Goal: Task Accomplishment & Management: Manage account settings

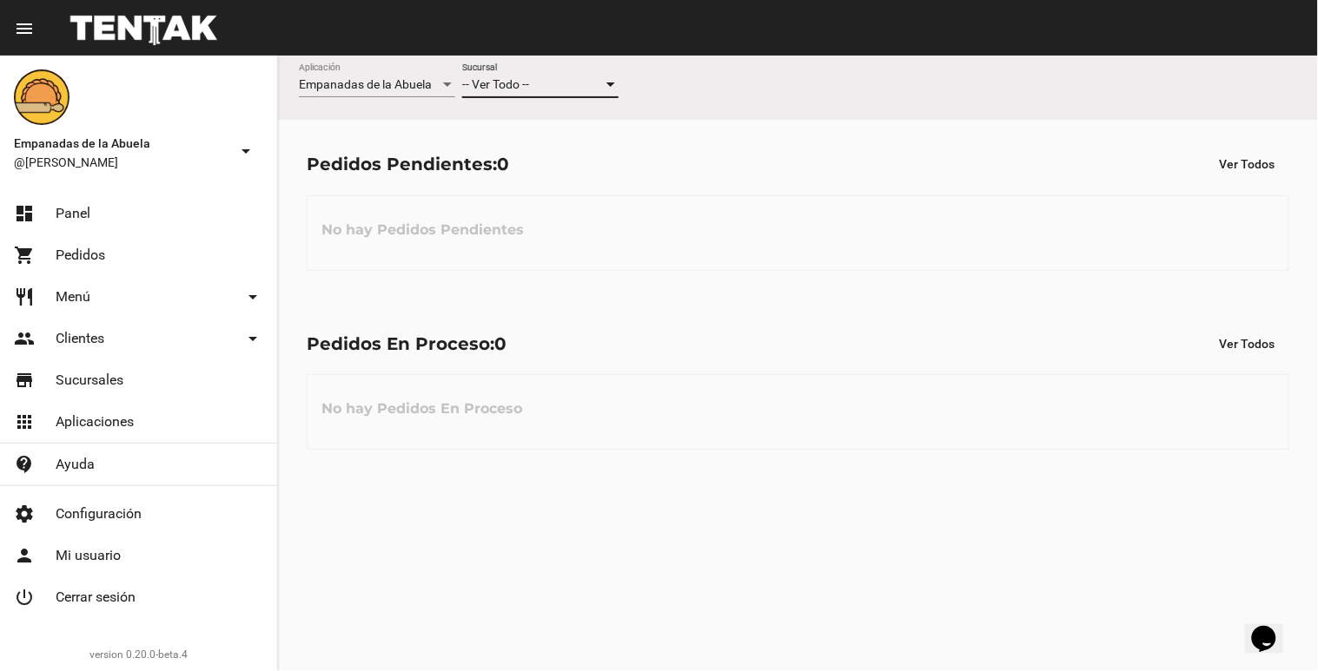
click at [605, 83] on div at bounding box center [611, 85] width 16 height 14
click at [560, 168] on span "Lomas de Zamora" at bounding box center [540, 158] width 156 height 36
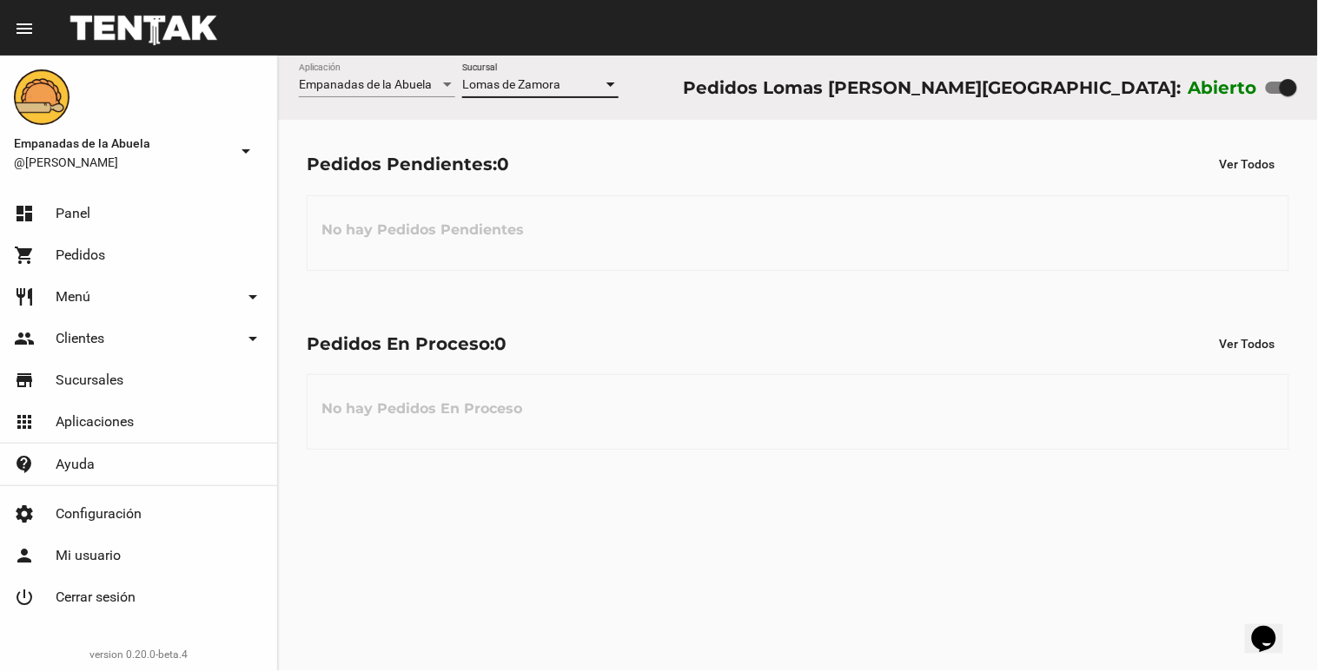
click at [602, 85] on div "Lomas de Zamora" at bounding box center [532, 85] width 141 height 14
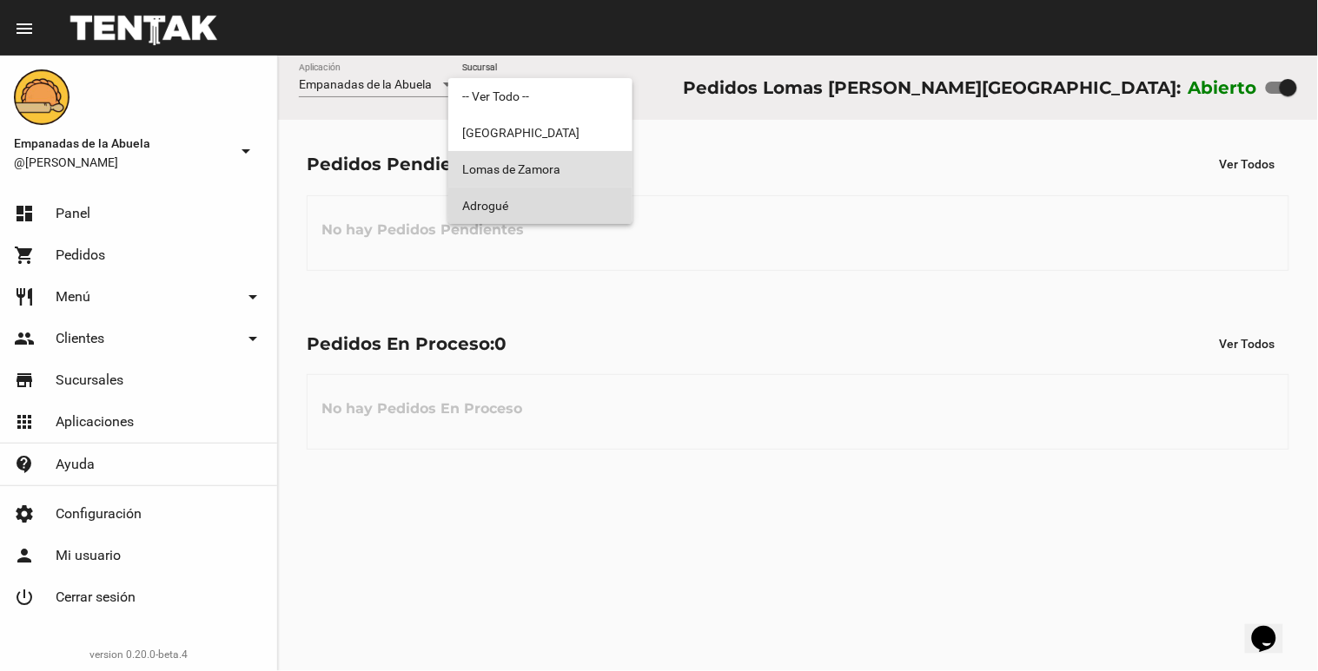
click at [614, 207] on span "Adrogué" at bounding box center [540, 206] width 156 height 36
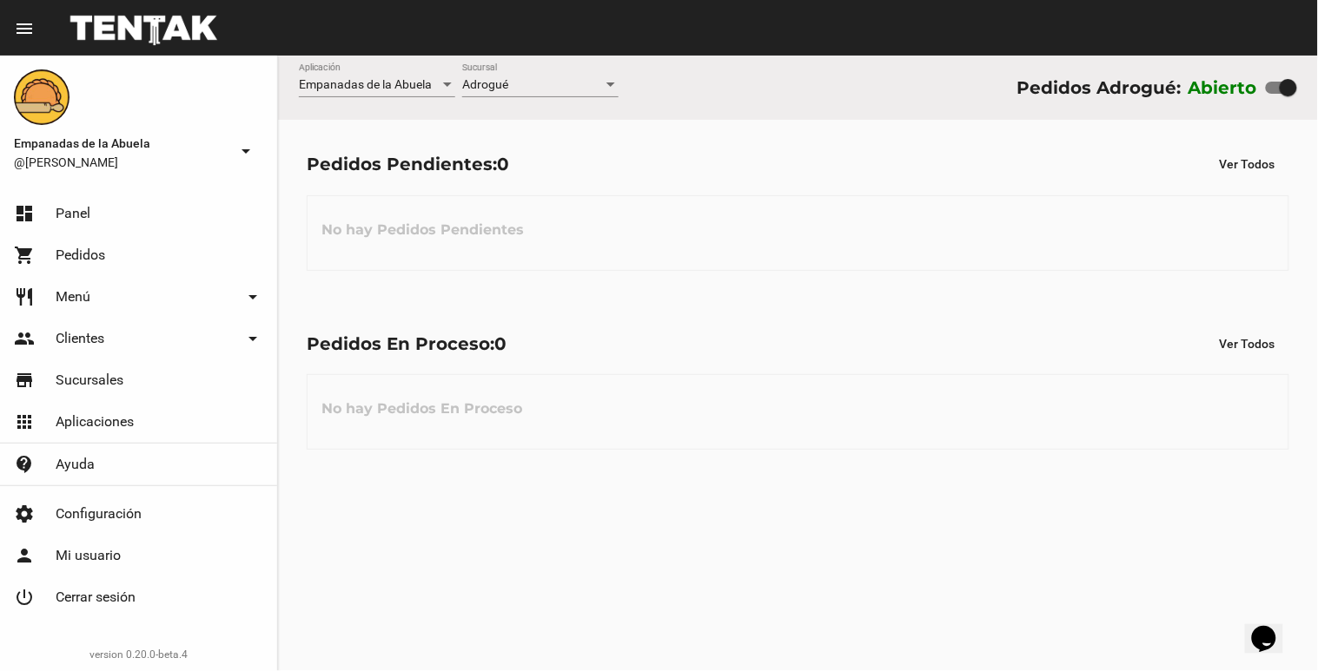
click at [621, 85] on div "Empanadas de la Abuela Aplicación Adrogué Sucursal Pedidos Adrogué: Abierto" at bounding box center [798, 88] width 1040 height 64
click at [612, 89] on div at bounding box center [611, 85] width 16 height 14
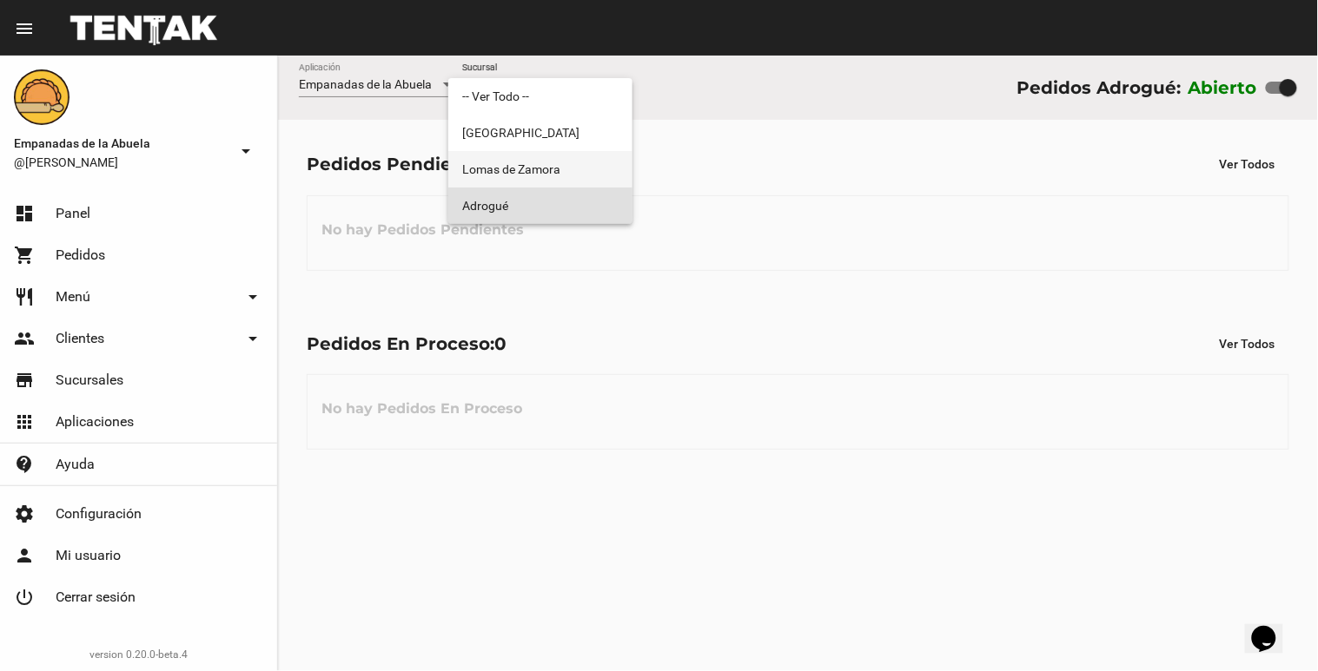
click at [585, 162] on span "Lomas de Zamora" at bounding box center [540, 169] width 156 height 36
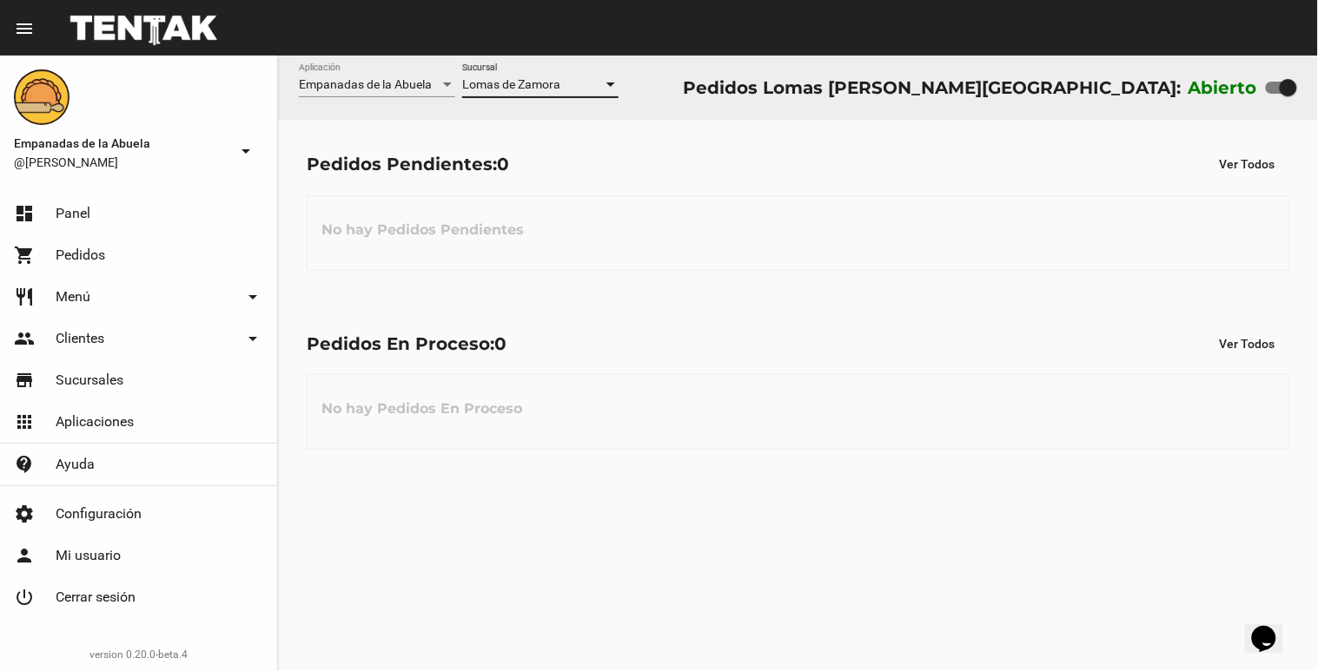
click at [615, 85] on div at bounding box center [611, 85] width 16 height 14
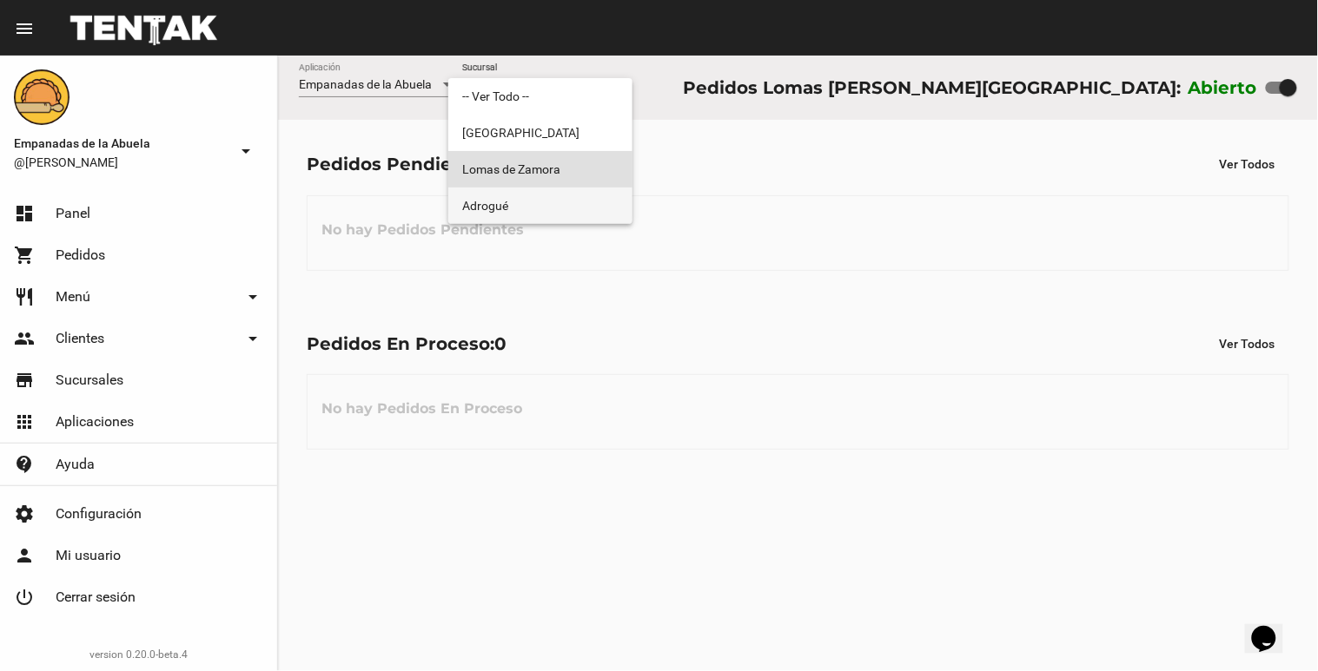
click at [585, 197] on span "Adrogué" at bounding box center [540, 206] width 156 height 36
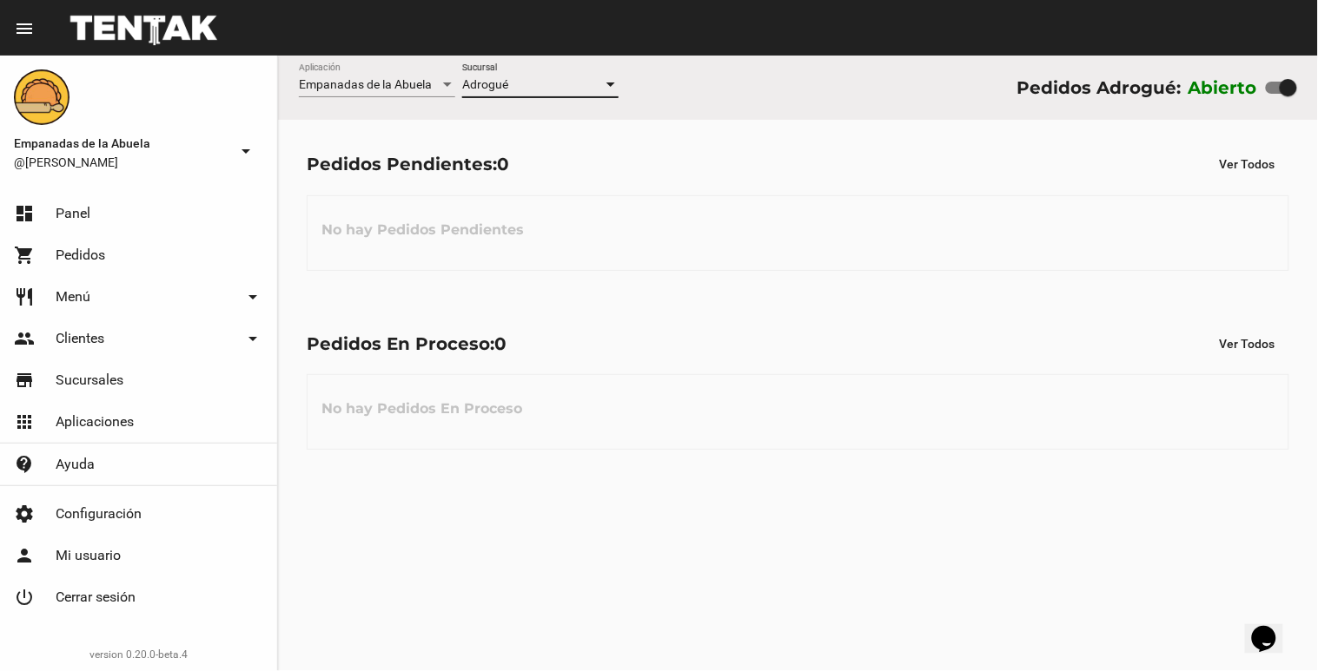
click at [609, 81] on div at bounding box center [611, 85] width 16 height 14
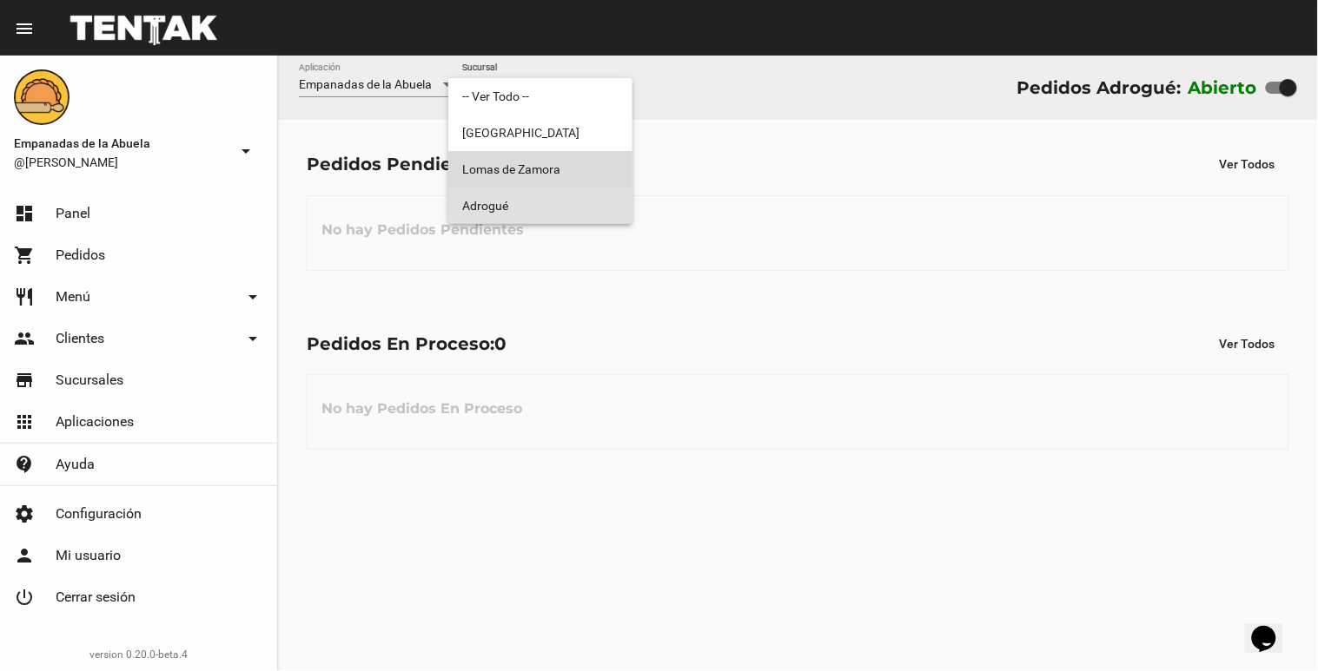
click at [556, 174] on span "Lomas de Zamora" at bounding box center [540, 169] width 156 height 36
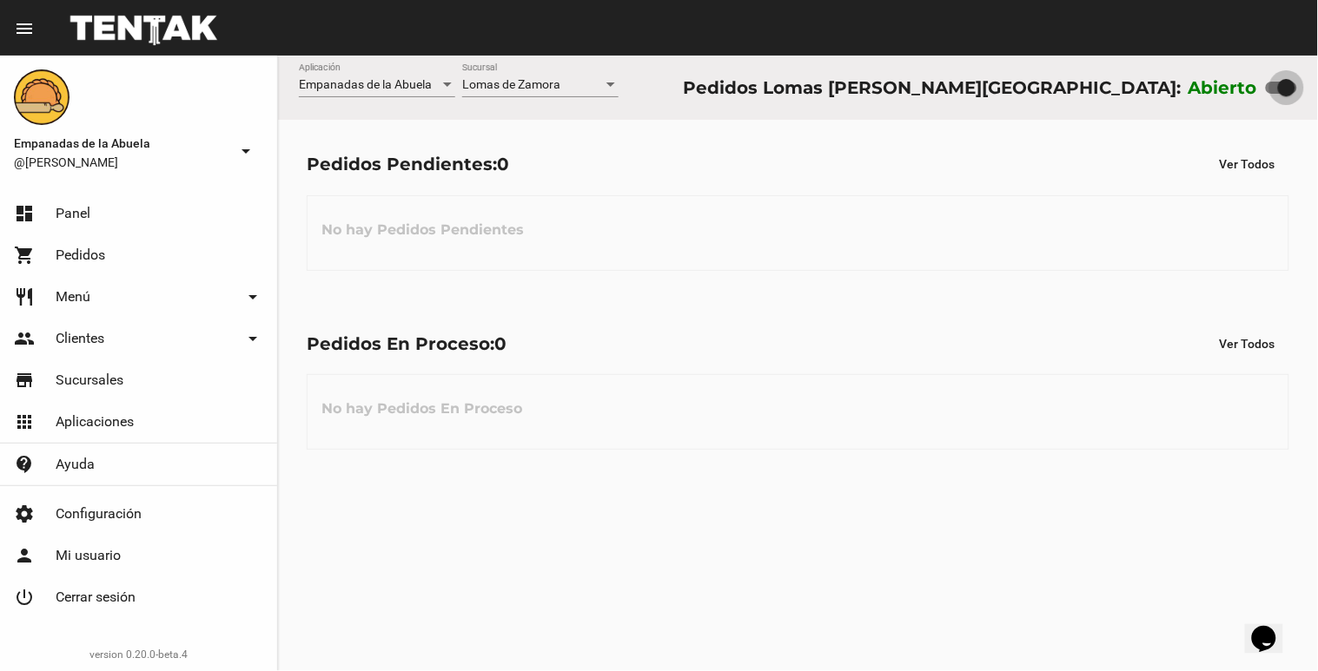
click at [1288, 98] on div "Abierto" at bounding box center [1242, 88] width 109 height 28
drag, startPoint x: 1292, startPoint y: 94, endPoint x: 1270, endPoint y: 108, distance: 25.8
click at [1270, 108] on div "Empanadas de la Abuela Aplicación [GEOGRAPHIC_DATA][PERSON_NAME] [GEOGRAPHIC_DA…" at bounding box center [798, 88] width 1040 height 64
click at [1273, 94] on div at bounding box center [1274, 87] width 17 height 17
click at [1277, 84] on div at bounding box center [1274, 87] width 17 height 17
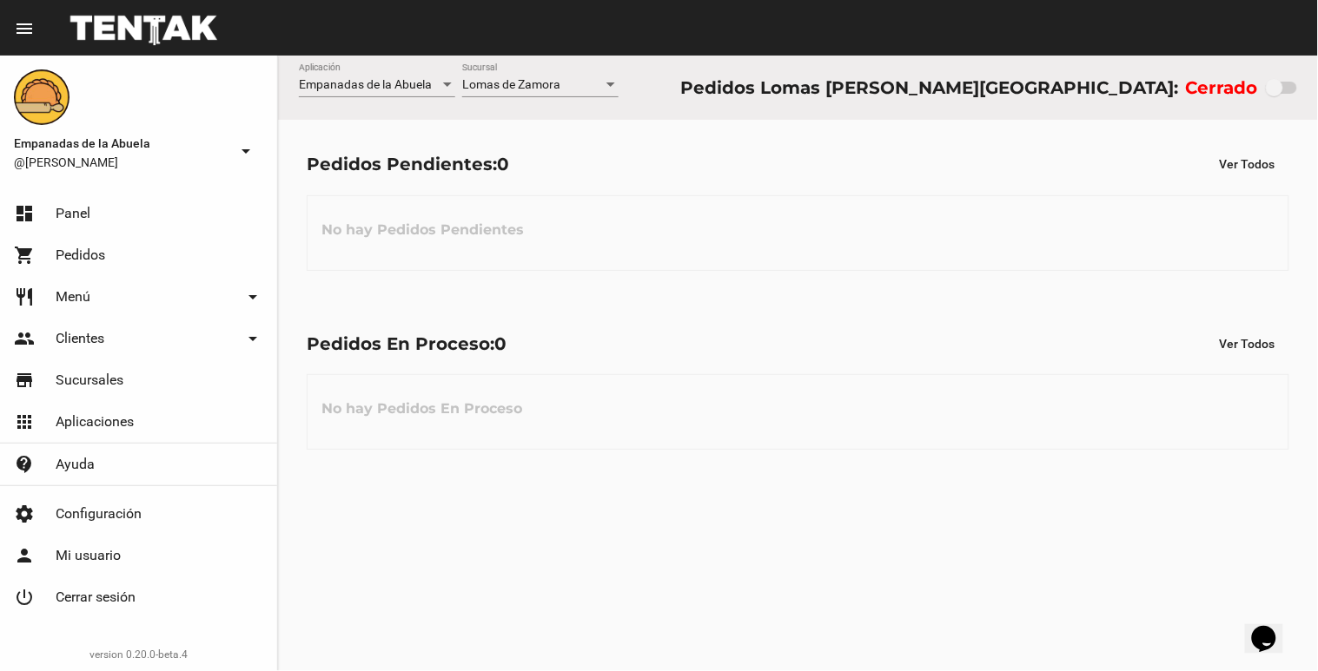
click at [1274, 94] on input "checkbox" at bounding box center [1273, 94] width 1 height 1
drag, startPoint x: 1273, startPoint y: 85, endPoint x: 1317, endPoint y: 103, distance: 46.8
click at [1317, 103] on div "Empanadas de la Abuela Aplicación [GEOGRAPHIC_DATA][PERSON_NAME] [GEOGRAPHIC_DA…" at bounding box center [798, 88] width 1040 height 64
click at [614, 89] on div at bounding box center [611, 85] width 16 height 14
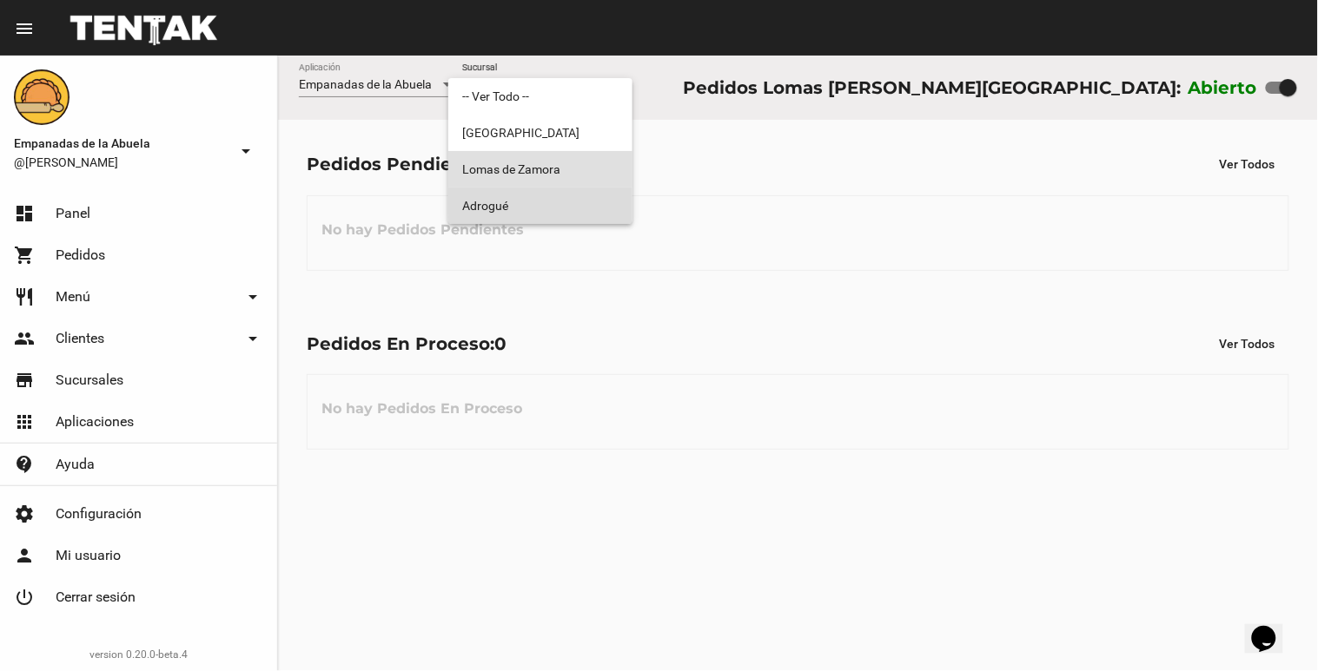
click at [561, 218] on span "Adrogué" at bounding box center [540, 206] width 156 height 36
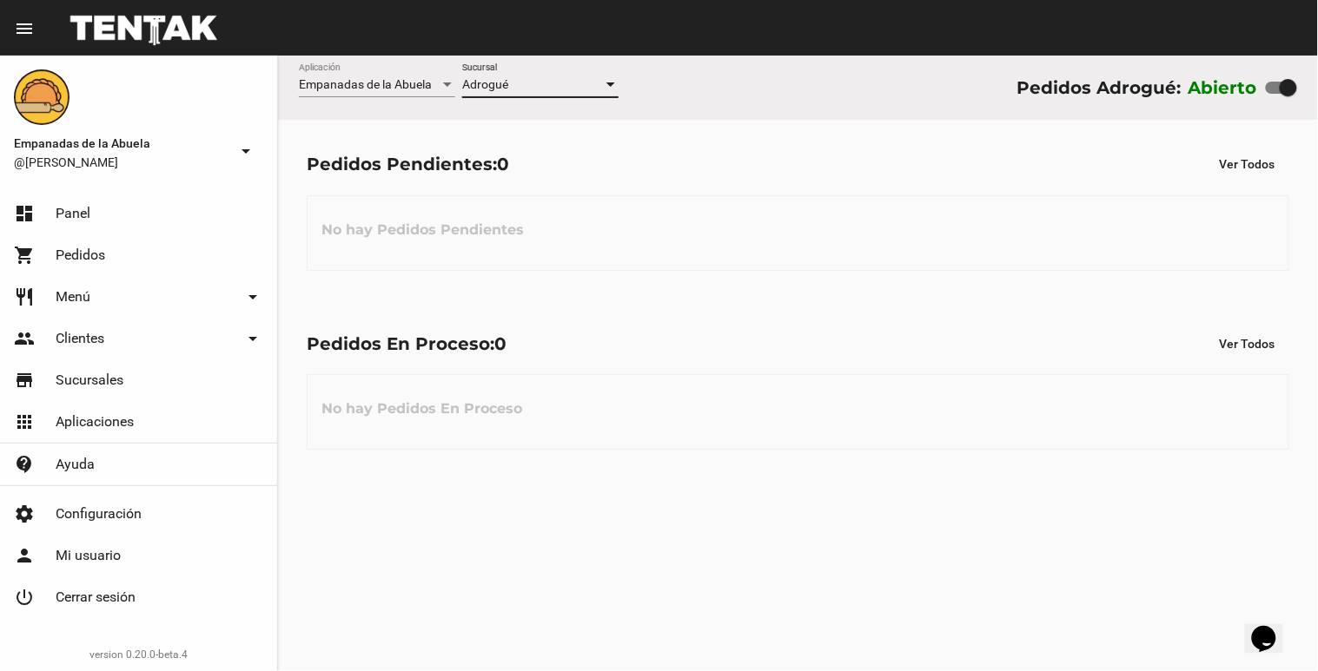
click at [610, 88] on div at bounding box center [611, 85] width 16 height 14
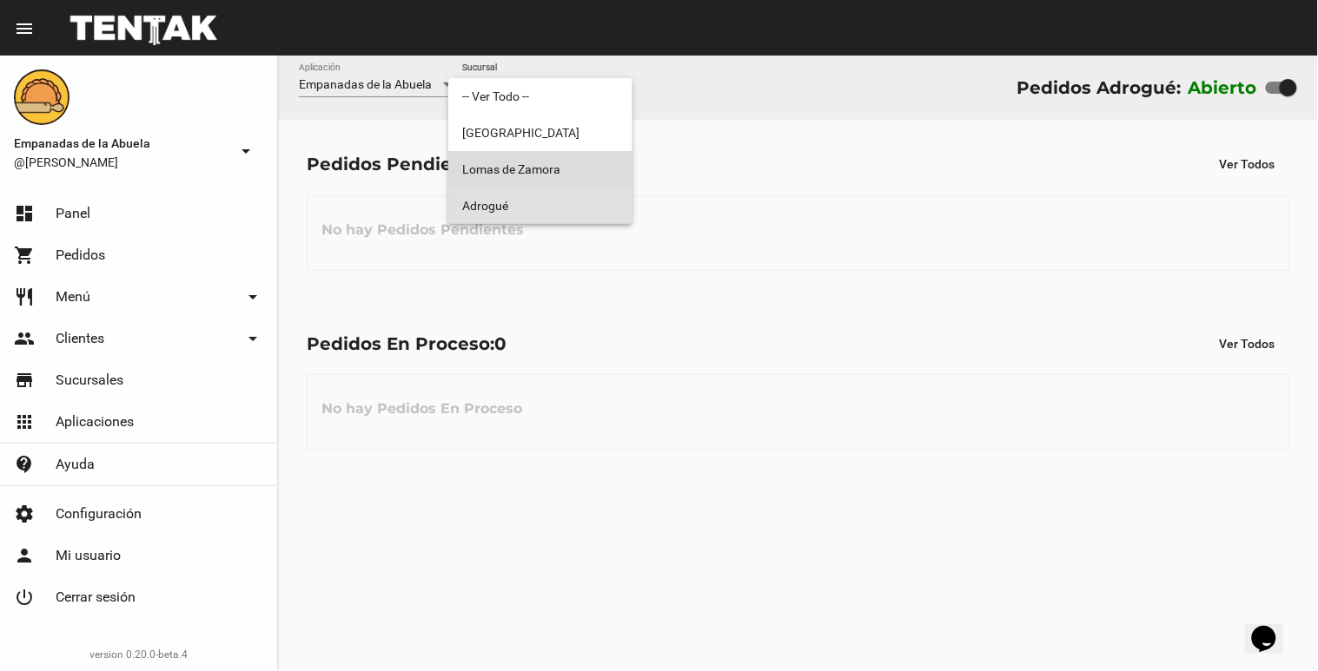
click at [570, 162] on span "Lomas de Zamora" at bounding box center [540, 169] width 156 height 36
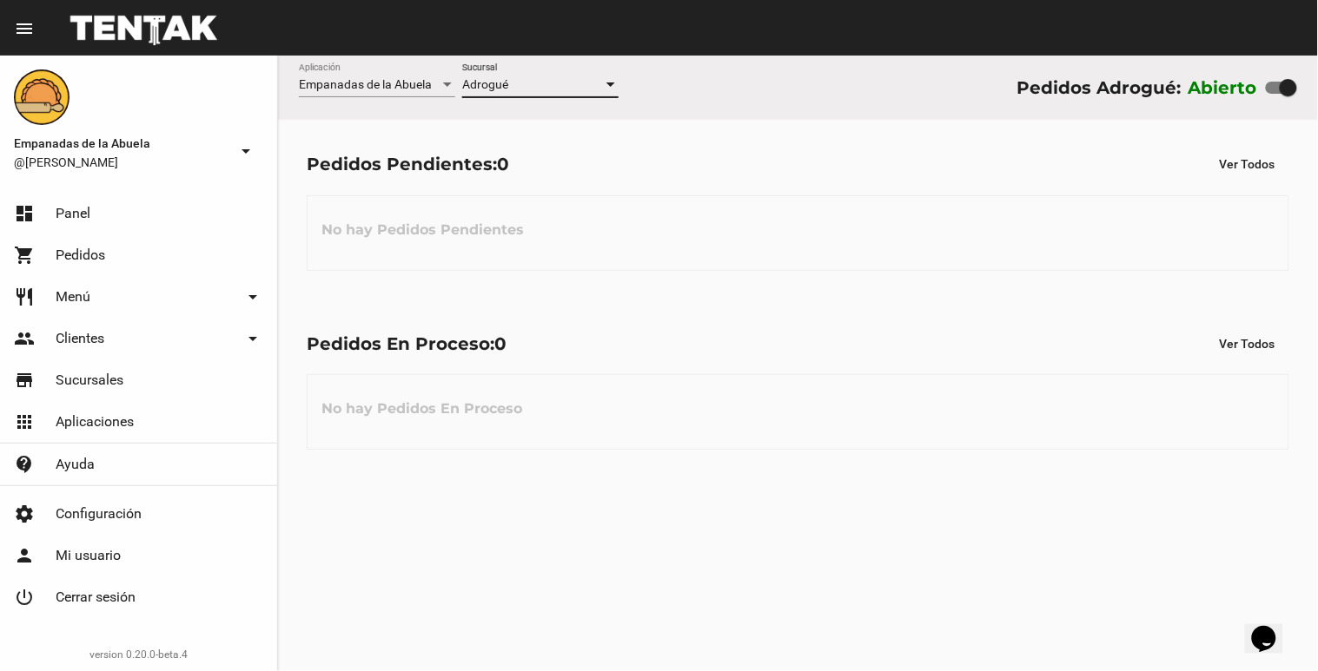
click at [614, 81] on div at bounding box center [611, 85] width 16 height 14
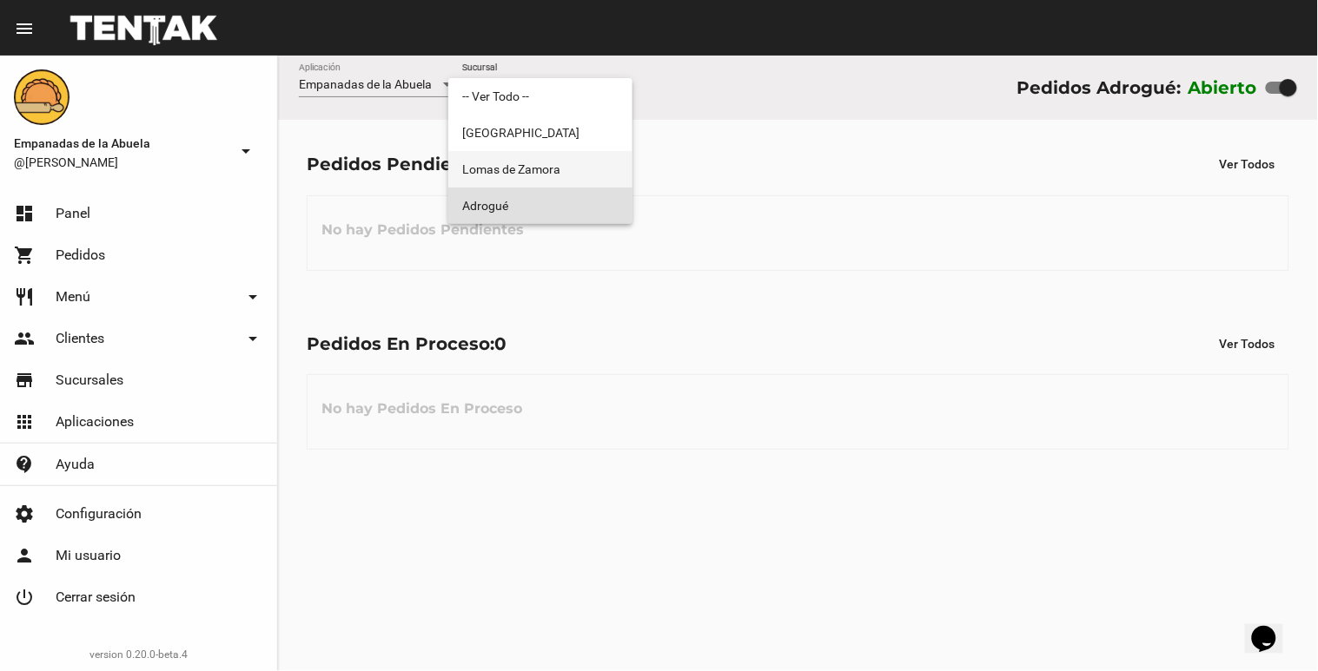
click at [613, 174] on span "Lomas de Zamora" at bounding box center [540, 169] width 156 height 36
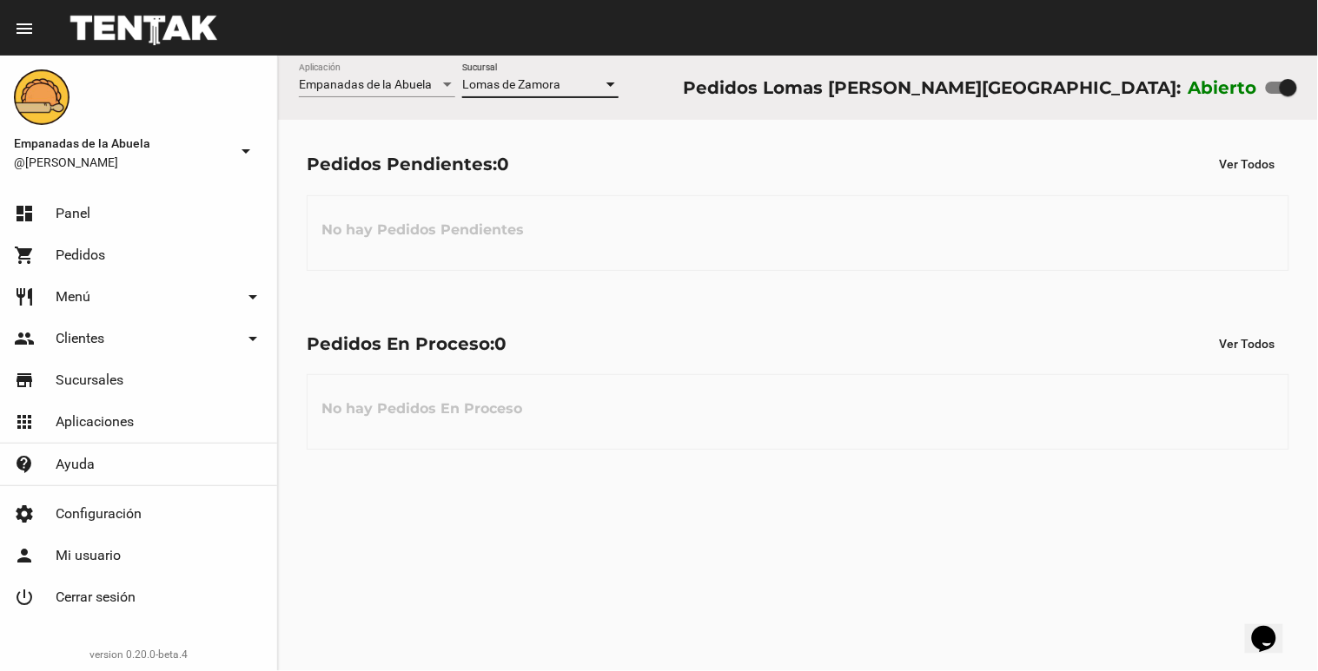
click at [614, 89] on div at bounding box center [611, 85] width 16 height 14
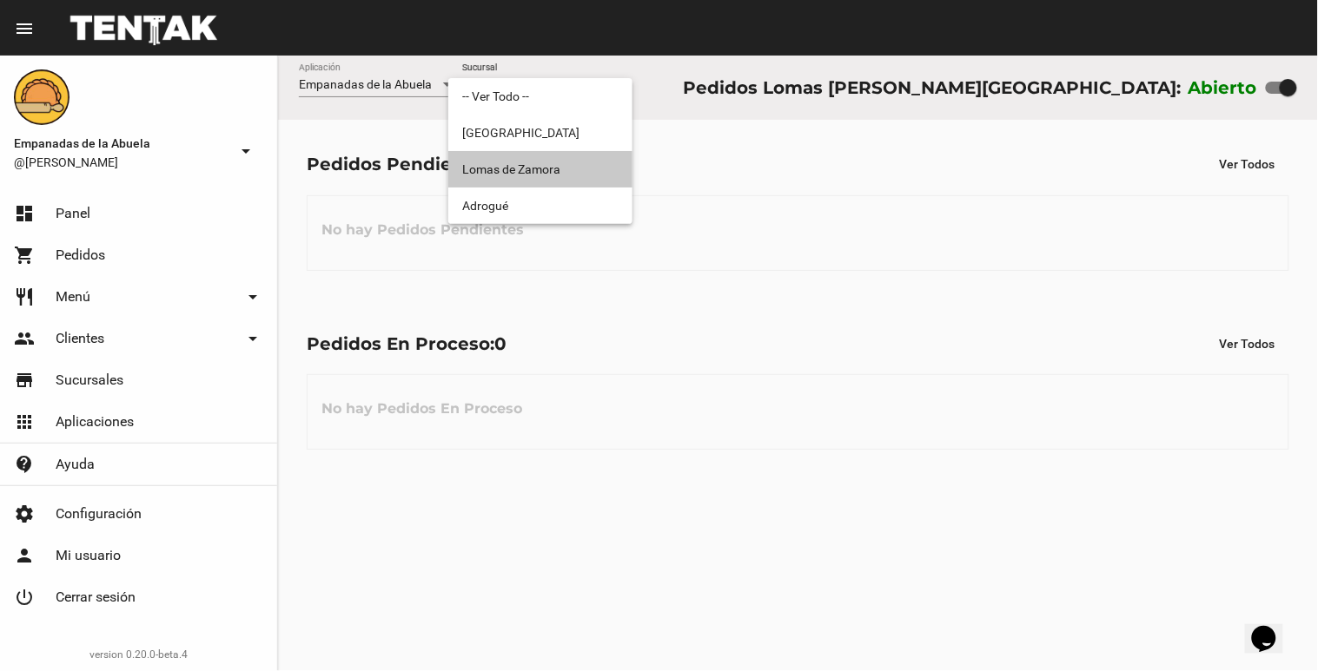
click at [596, 175] on span "Lomas de Zamora" at bounding box center [540, 169] width 156 height 36
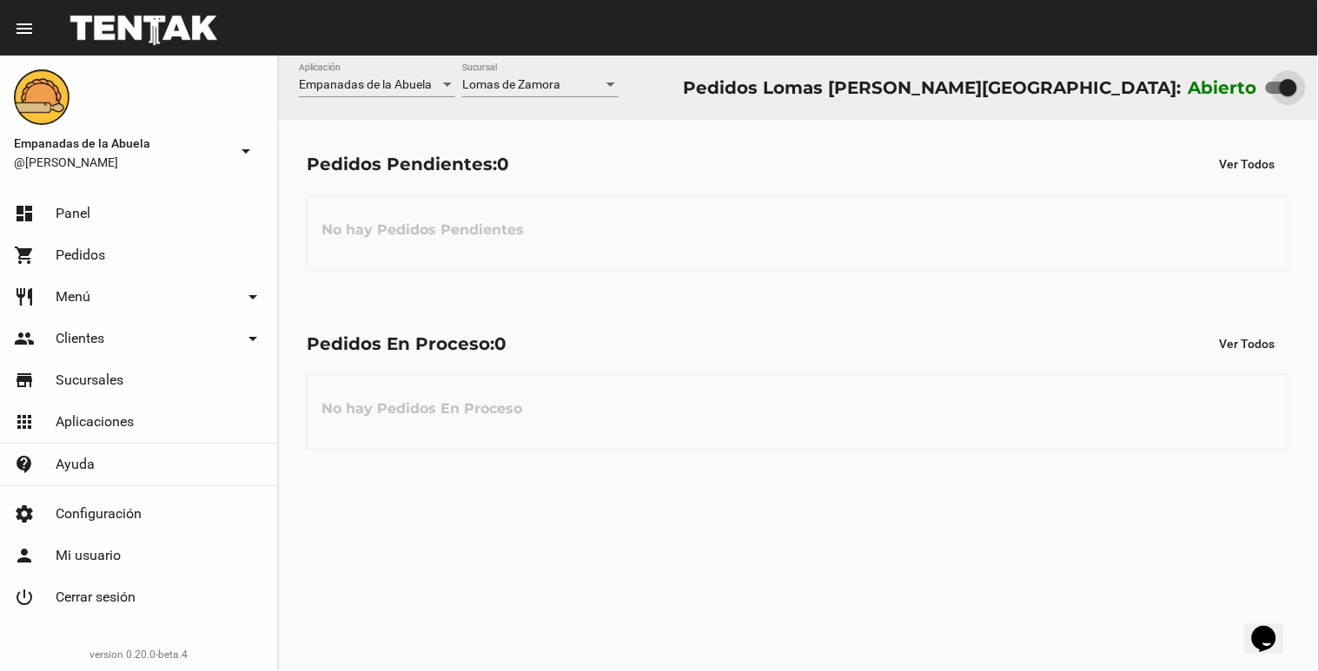
click at [1294, 89] on div at bounding box center [1288, 87] width 17 height 17
click at [1274, 94] on input "checkbox" at bounding box center [1273, 94] width 1 height 1
checkbox input "false"
click at [1295, 1] on mat-toolbar "menu Resumen" at bounding box center [659, 28] width 1318 height 56
